Goal: Task Accomplishment & Management: Manage account settings

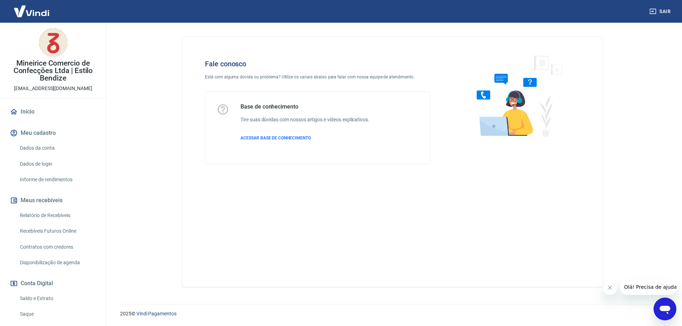
click at [38, 296] on link "Saldo e Extrato" at bounding box center [57, 299] width 81 height 15
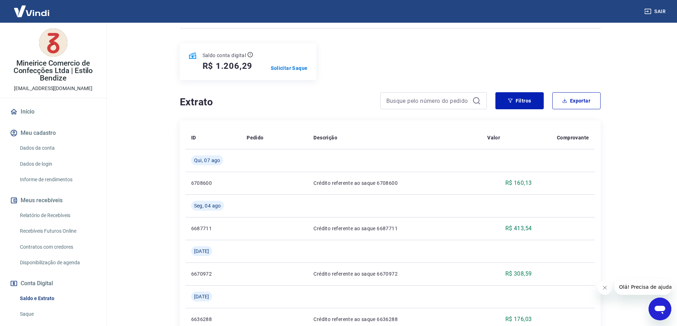
scroll to position [71, 0]
click at [534, 102] on button "Filtros" at bounding box center [519, 101] width 48 height 17
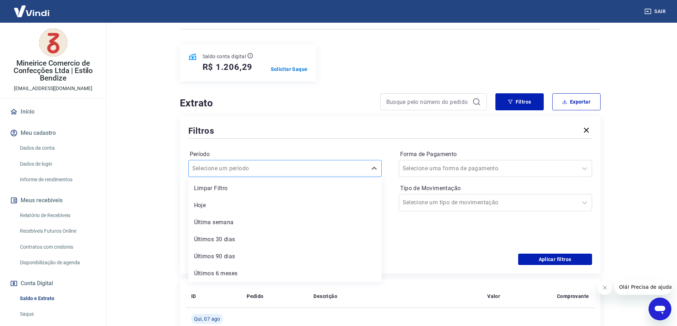
click at [244, 170] on input "Período" at bounding box center [228, 168] width 72 height 9
click at [135, 189] on main "Se o saldo aumentar sem um lançamento correspondente no extrato, aguarde alguma…" at bounding box center [390, 104] width 574 height 304
click at [240, 200] on input at bounding box center [279, 202] width 170 height 11
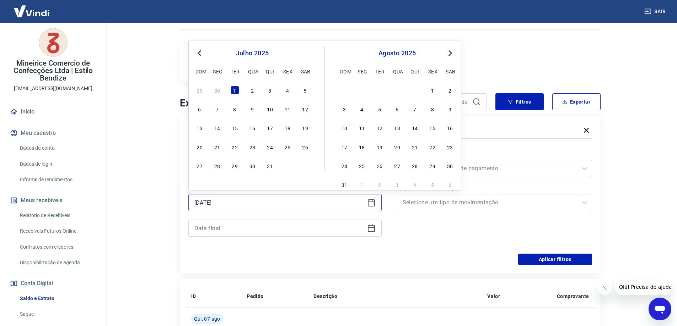
type input "[DATE]"
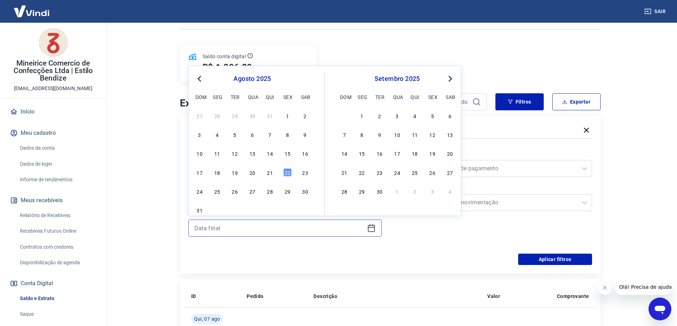
click at [232, 225] on input at bounding box center [279, 228] width 170 height 11
type input "[DATE]"
click at [441, 233] on div "Forma de Pagamento Selecione uma forma de pagamento Tipo de Movimentação Seleci…" at bounding box center [494, 197] width 193 height 97
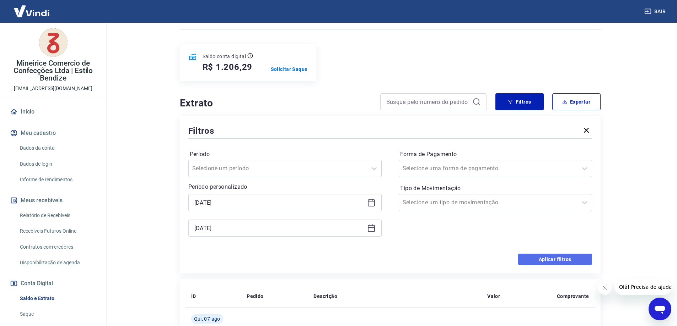
click at [537, 260] on button "Aplicar filtros" at bounding box center [555, 259] width 74 height 11
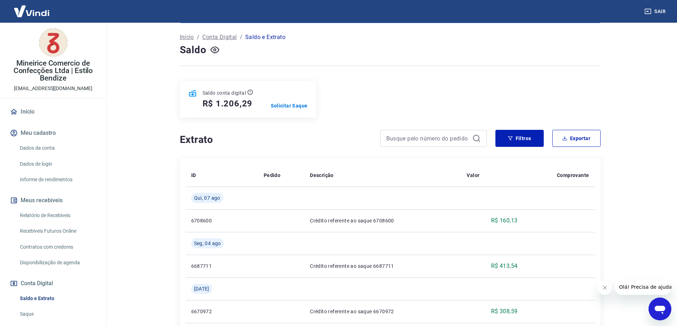
scroll to position [36, 0]
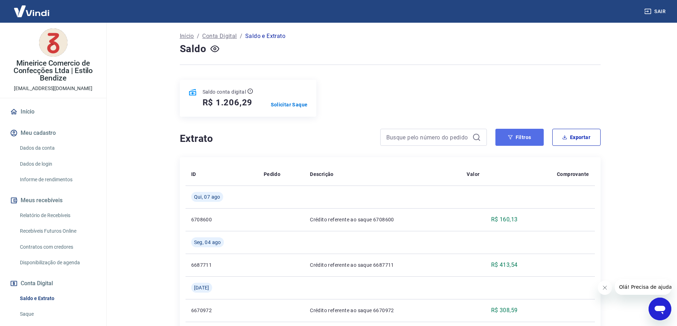
click at [530, 141] on button "Filtros" at bounding box center [519, 137] width 48 height 17
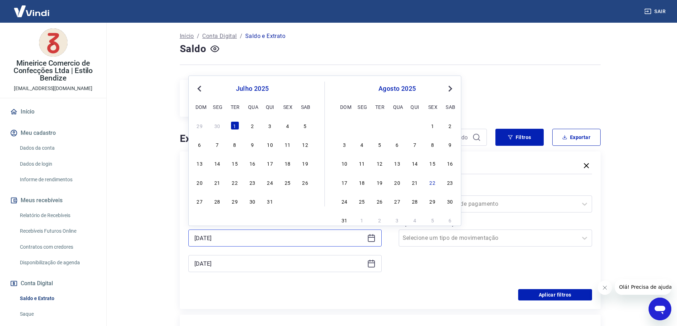
click at [200, 239] on input "[DATE]" at bounding box center [279, 238] width 170 height 11
drag, startPoint x: 200, startPoint y: 239, endPoint x: 193, endPoint y: 238, distance: 7.5
click at [193, 238] on div "[DATE]" at bounding box center [284, 238] width 193 height 17
drag, startPoint x: 223, startPoint y: 240, endPoint x: 189, endPoint y: 231, distance: 34.8
click at [179, 237] on div "Se o saldo aumentar sem um lançamento correspondente no extrato, aguarde alguma…" at bounding box center [390, 274] width 438 height 575
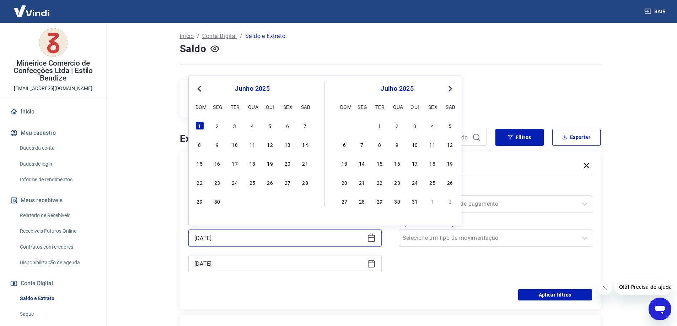
type input "[DATE]"
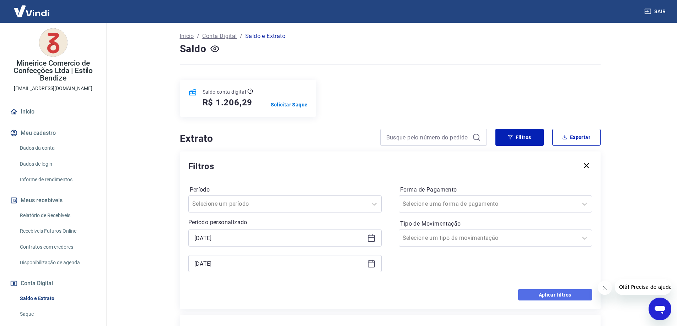
click at [576, 292] on button "Aplicar filtros" at bounding box center [555, 294] width 74 height 11
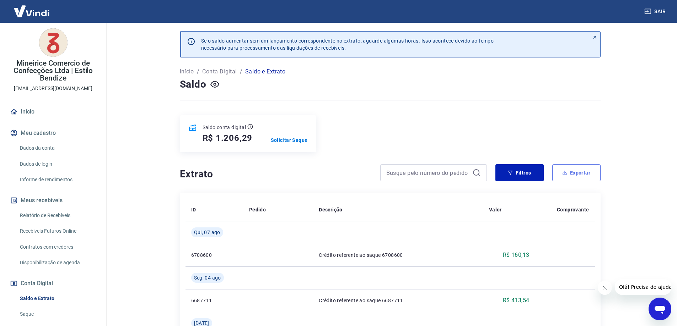
click at [580, 171] on button "Exportar" at bounding box center [576, 172] width 48 height 17
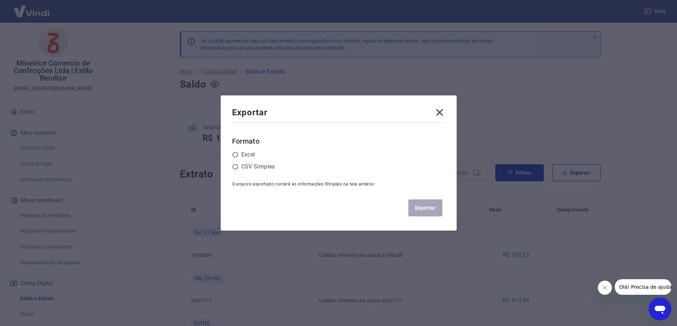
drag, startPoint x: 443, startPoint y: 109, endPoint x: 472, endPoint y: 130, distance: 35.8
click at [443, 109] on icon at bounding box center [439, 112] width 11 height 11
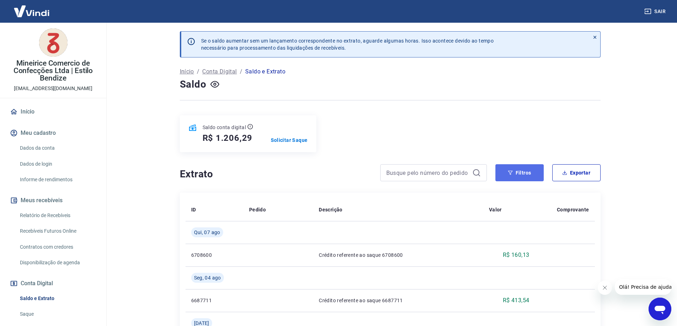
click at [516, 173] on button "Filtros" at bounding box center [519, 172] width 48 height 17
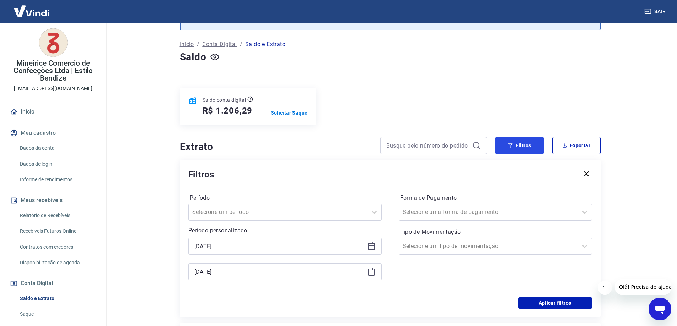
scroll to position [36, 0]
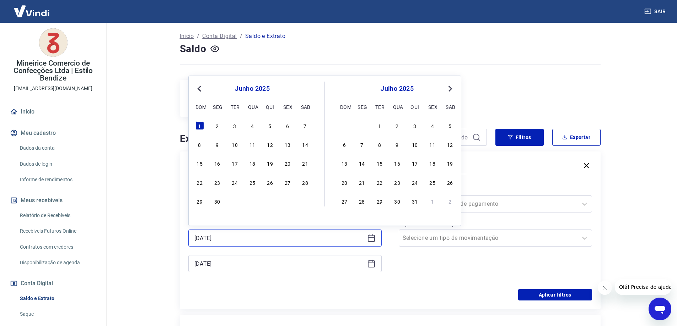
drag, startPoint x: 238, startPoint y: 239, endPoint x: 193, endPoint y: 237, distance: 44.5
click at [191, 240] on div "[DATE]" at bounding box center [284, 238] width 193 height 17
type input "[DATE]"
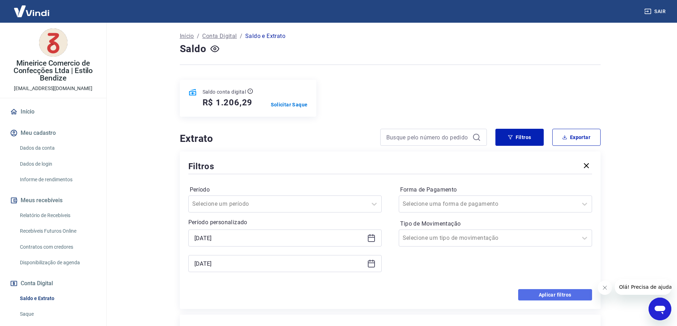
click at [569, 294] on button "Aplicar filtros" at bounding box center [555, 294] width 74 height 11
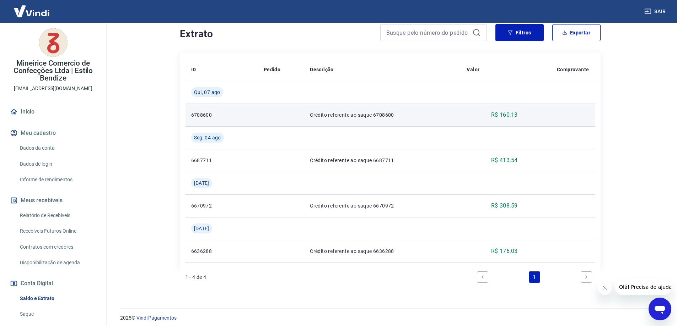
scroll to position [145, 0]
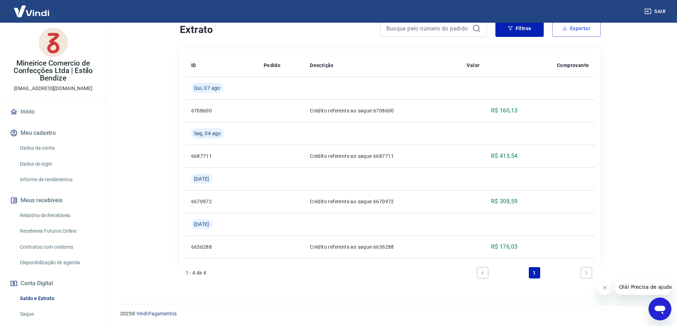
click at [564, 27] on icon "button" at bounding box center [564, 28] width 5 height 5
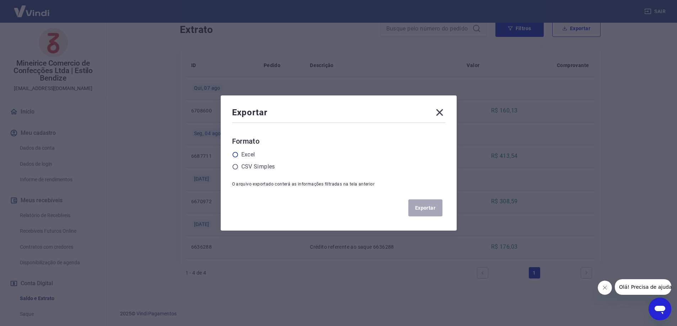
click at [243, 156] on div "Excel" at bounding box center [338, 155] width 213 height 9
click at [238, 156] on icon at bounding box center [234, 154] width 5 height 5
click at [0, 0] on input "radio" at bounding box center [0, 0] width 0 height 0
click at [430, 210] on button "Exportar" at bounding box center [425, 208] width 34 height 17
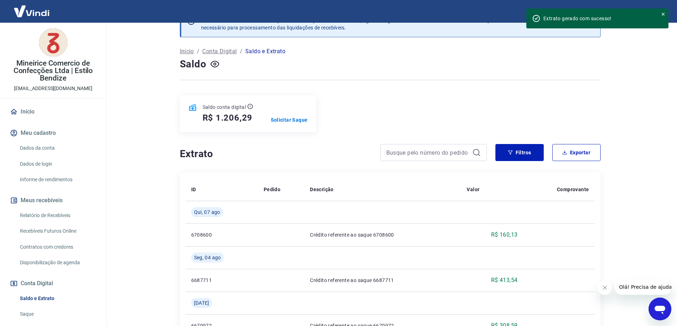
scroll to position [2, 0]
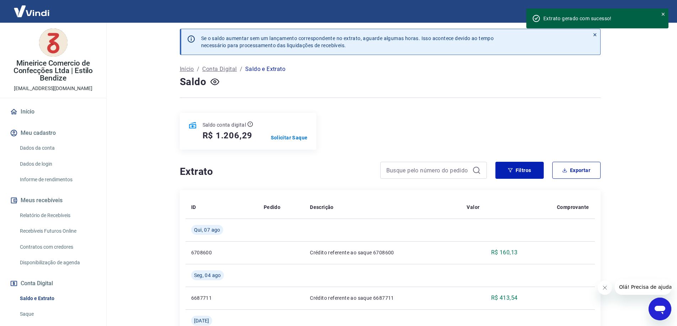
click at [39, 109] on link "Início" at bounding box center [53, 112] width 89 height 16
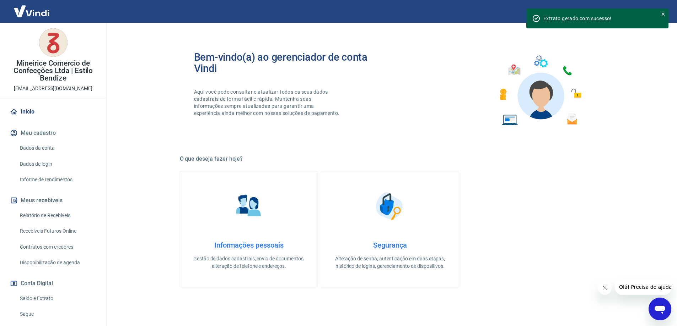
click at [75, 234] on link "Recebíveis Futuros Online" at bounding box center [57, 231] width 81 height 15
